Goal: Information Seeking & Learning: Learn about a topic

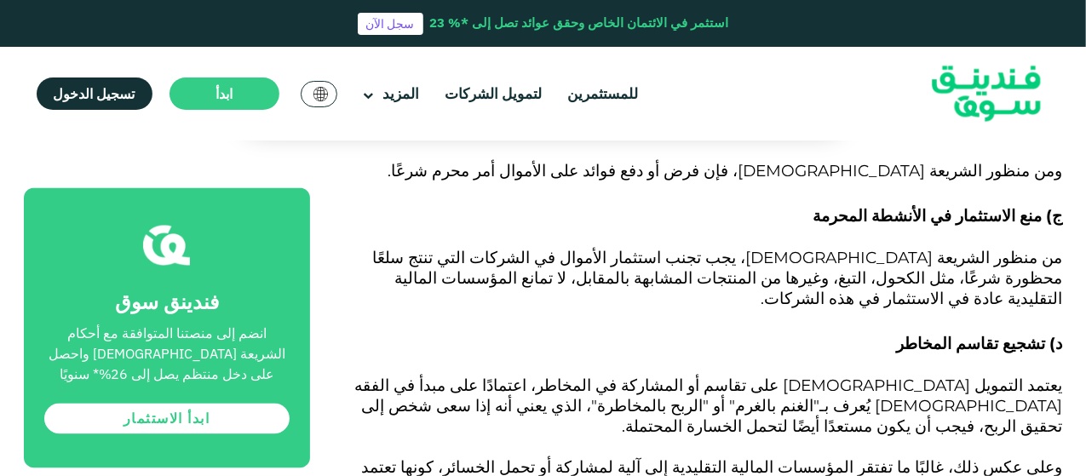
scroll to position [1736, 0]
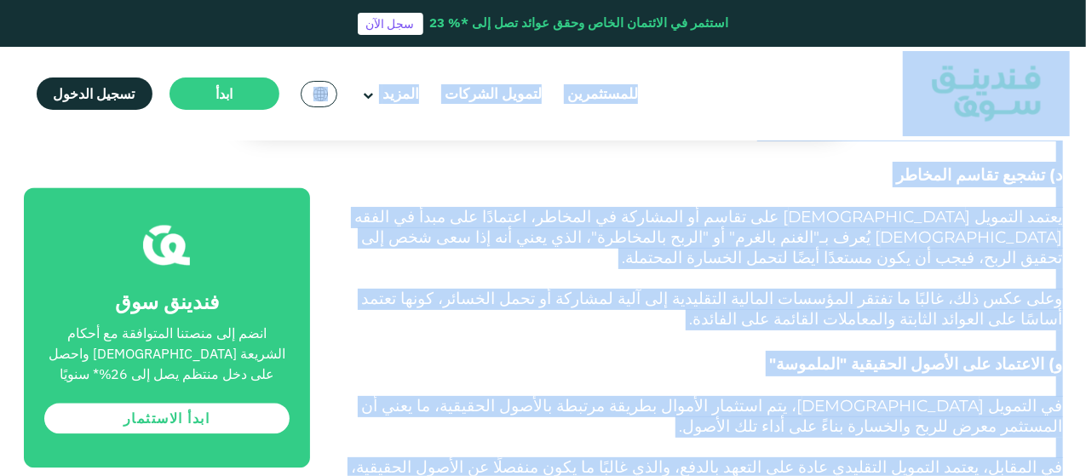
drag, startPoint x: 883, startPoint y: 302, endPoint x: 1063, endPoint y: 118, distance: 257.9
click at [1017, 397] on p "في التمويل [DEMOGRAPHIC_DATA]، يتم استثمار الأموال بطريقة مرتبطة بالأصول الحقيق…" at bounding box center [705, 417] width 715 height 41
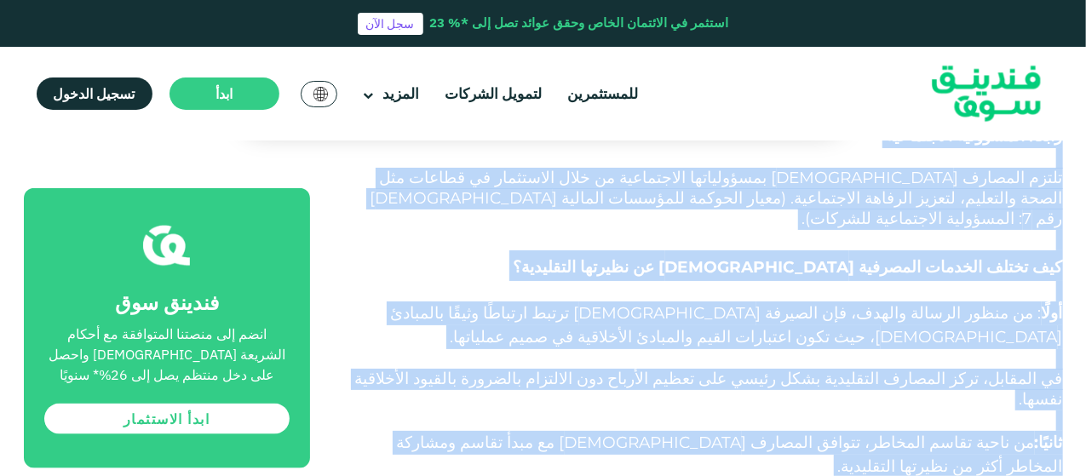
scroll to position [4199, 0]
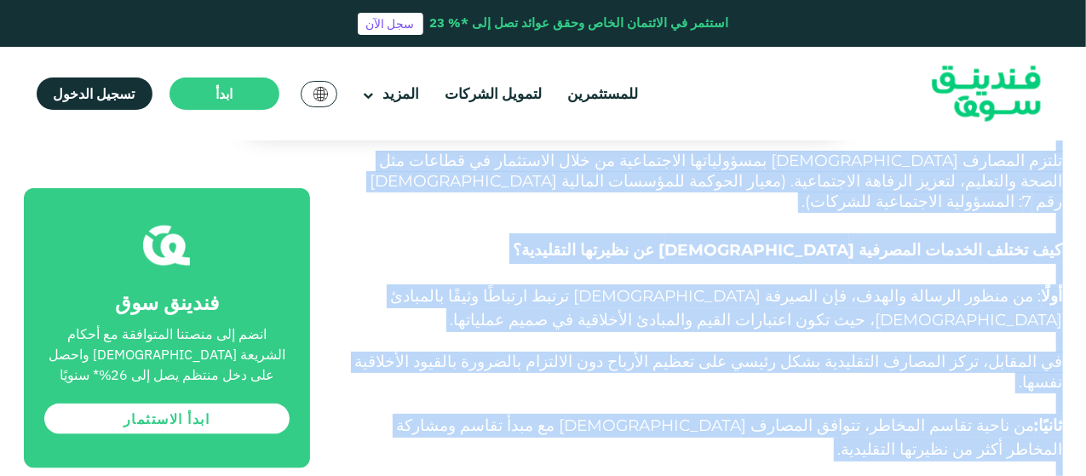
drag, startPoint x: 1060, startPoint y: 236, endPoint x: 751, endPoint y: 160, distance: 318.4
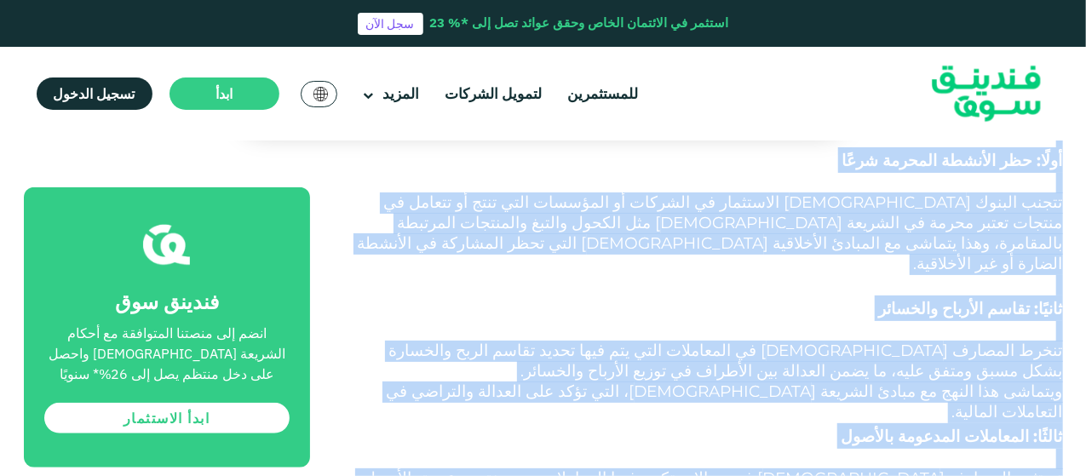
scroll to position [3773, 0]
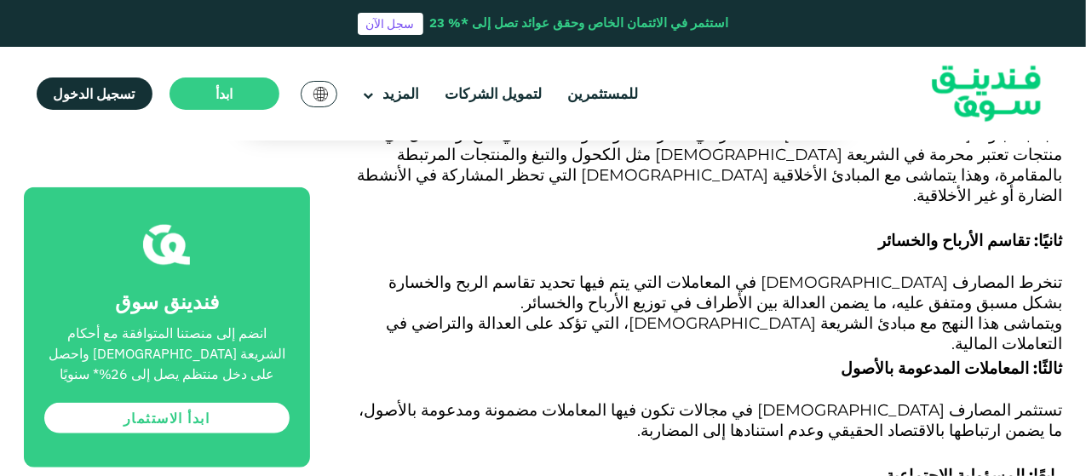
scroll to position [3858, 0]
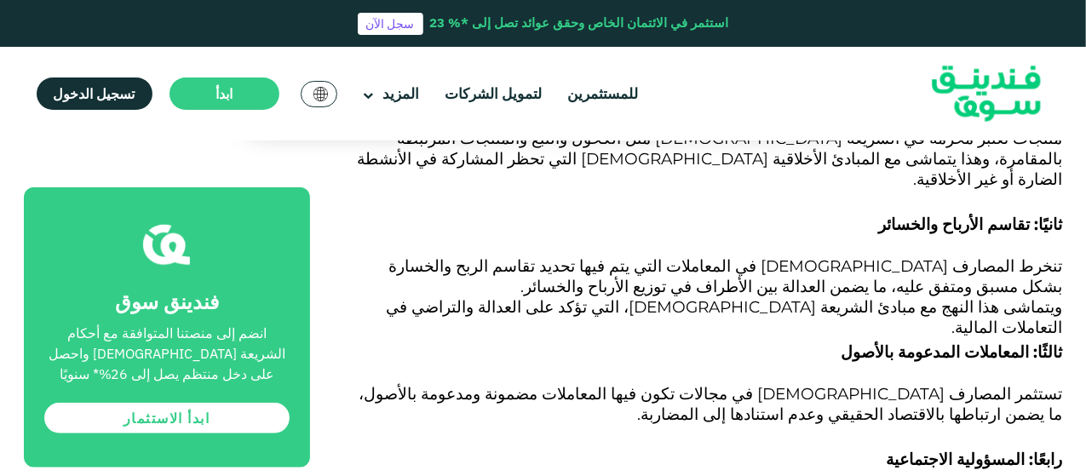
drag, startPoint x: 416, startPoint y: 349, endPoint x: 1042, endPoint y: 170, distance: 651.5
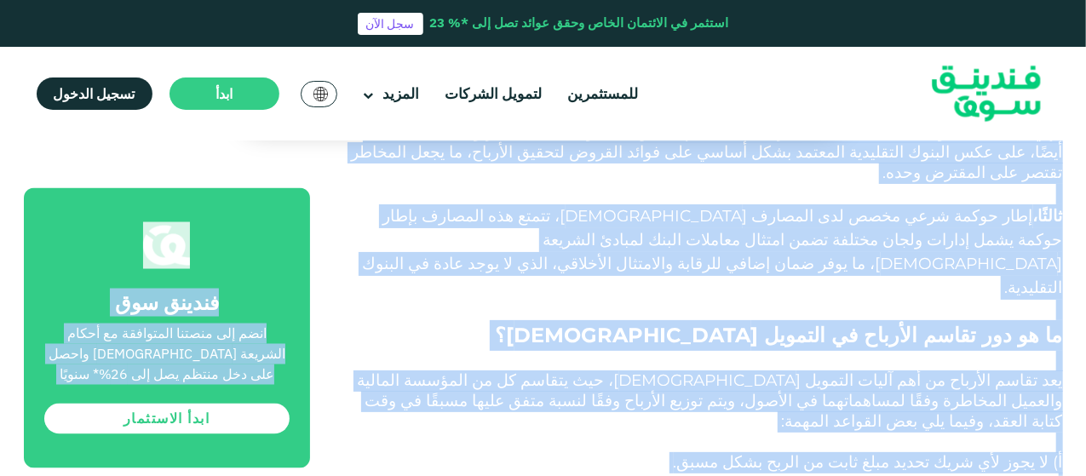
scroll to position [4600, 0]
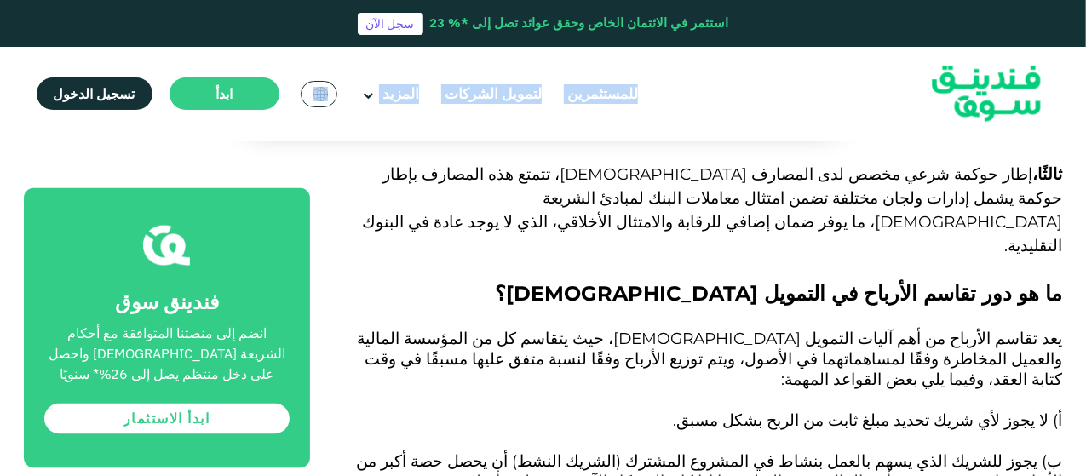
drag, startPoint x: 1062, startPoint y: 221, endPoint x: 886, endPoint y: 83, distance: 223.3
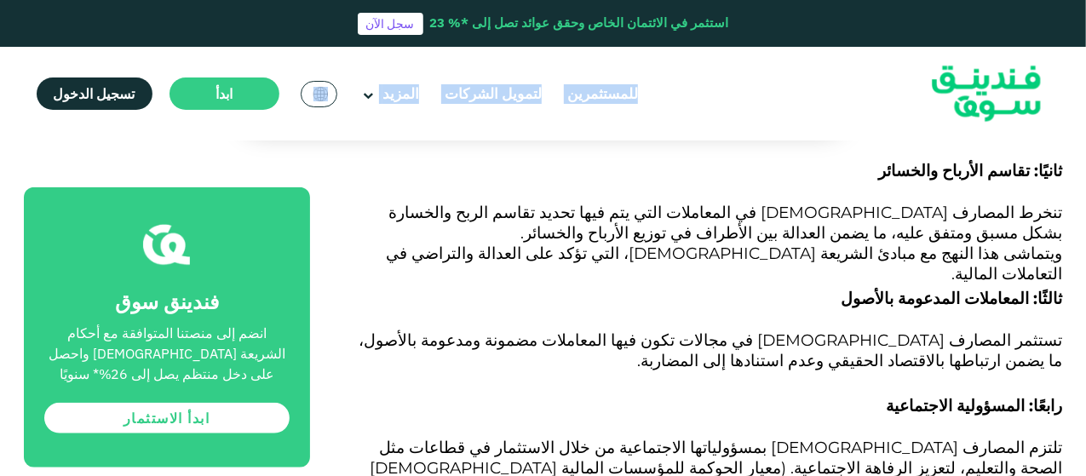
scroll to position [3918, 0]
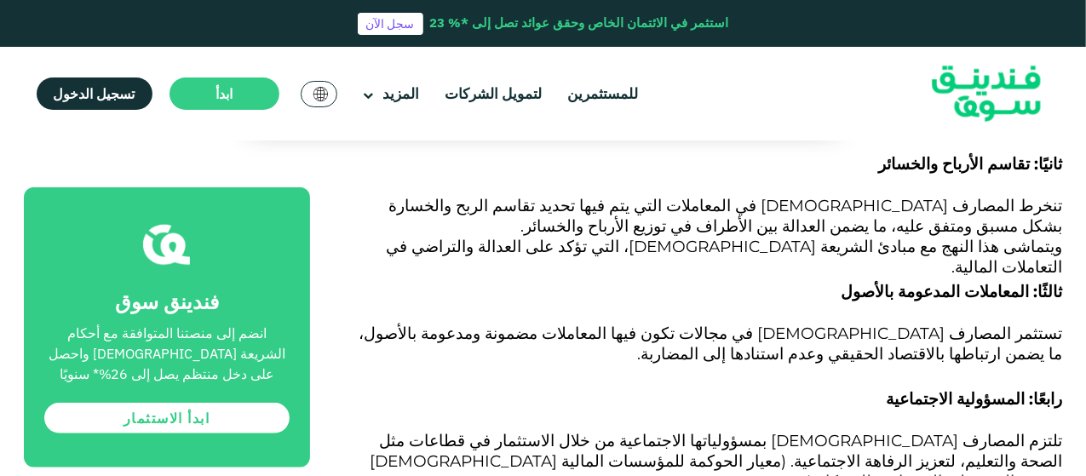
drag, startPoint x: 406, startPoint y: 279, endPoint x: 1048, endPoint y: 142, distance: 655.9
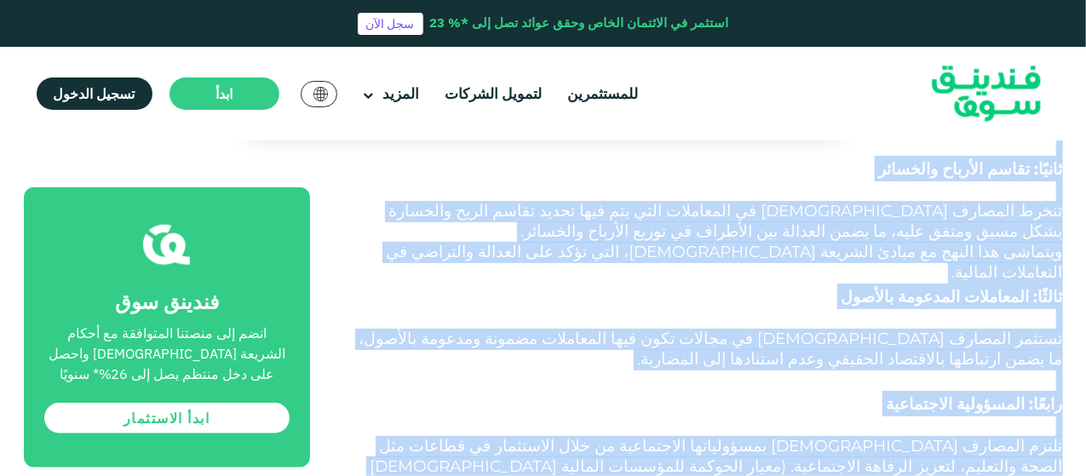
scroll to position [3917, 0]
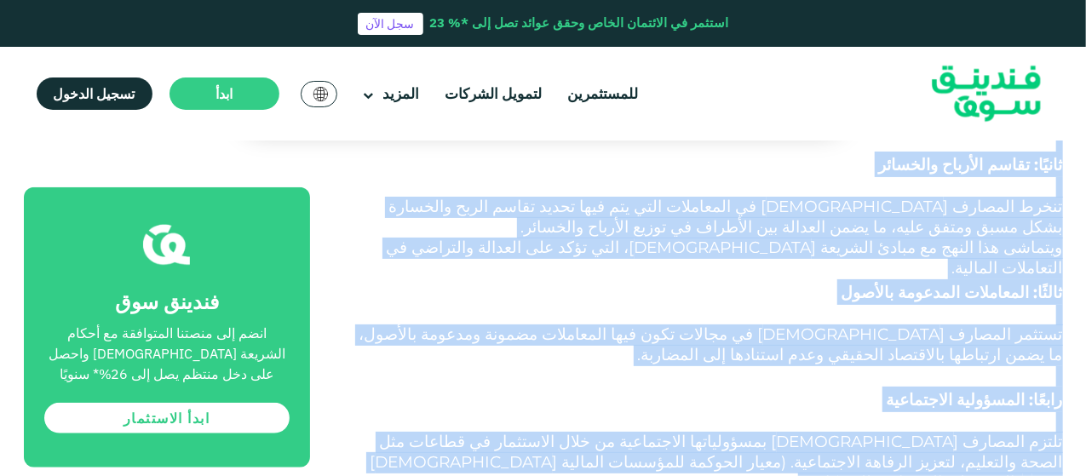
drag, startPoint x: 1062, startPoint y: 160, endPoint x: 360, endPoint y: 314, distance: 717.9
copy div "lo ip dolorsi ametcons adipiscin؟ elitsed doeiusmo temporinc ut laboree dolorem…"
